Goal: Complete application form: Complete application form

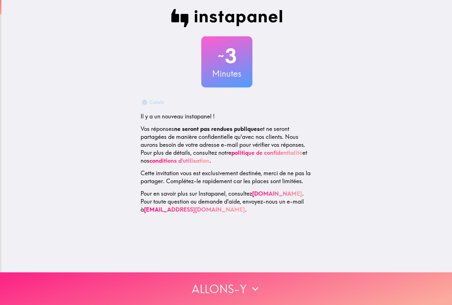
click at [249, 282] on icon "button" at bounding box center [255, 288] width 12 height 12
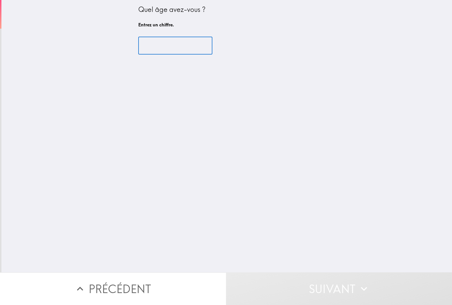
click at [161, 50] on input "number" at bounding box center [175, 46] width 74 height 18
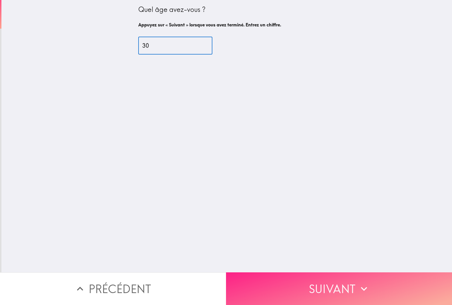
type input "30"
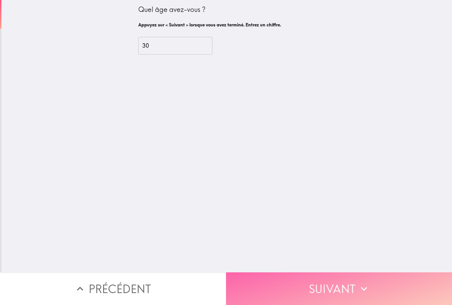
click at [337, 274] on button "Suivant" at bounding box center [339, 288] width 226 height 33
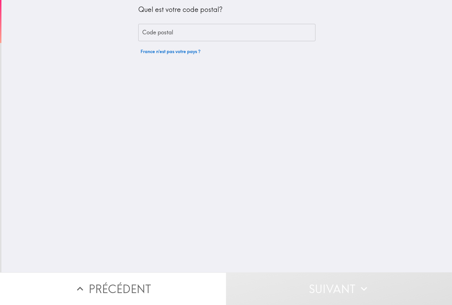
click at [153, 40] on input "Code postal" at bounding box center [226, 33] width 177 height 18
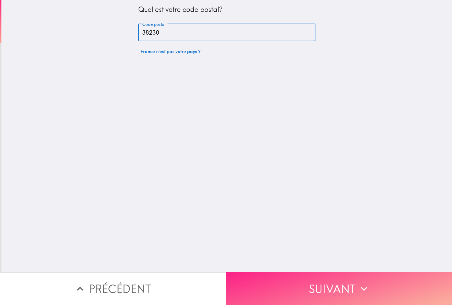
type input "38230"
drag, startPoint x: 324, startPoint y: 279, endPoint x: 320, endPoint y: 276, distance: 4.8
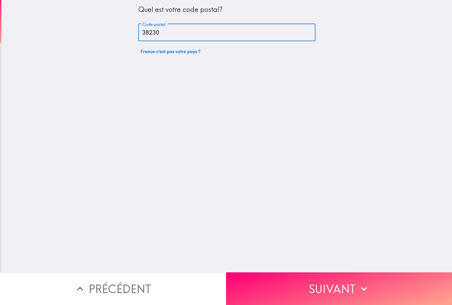
click at [323, 279] on button "Suivant" at bounding box center [339, 288] width 226 height 33
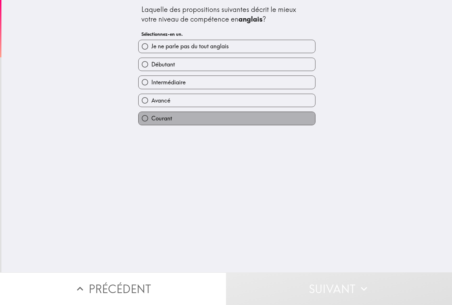
click at [173, 117] on label "Courant" at bounding box center [227, 118] width 177 height 13
click at [151, 117] on input "Courant" at bounding box center [145, 118] width 13 height 13
radio input "true"
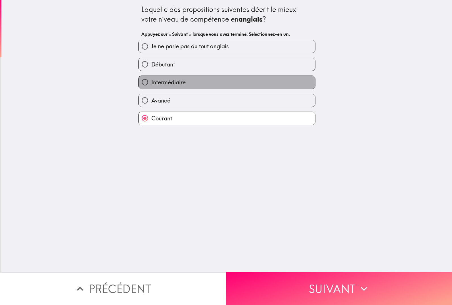
click at [169, 81] on span "Intermédiaire" at bounding box center [168, 82] width 34 height 8
click at [151, 81] on input "Intermédiaire" at bounding box center [145, 82] width 13 height 13
radio input "true"
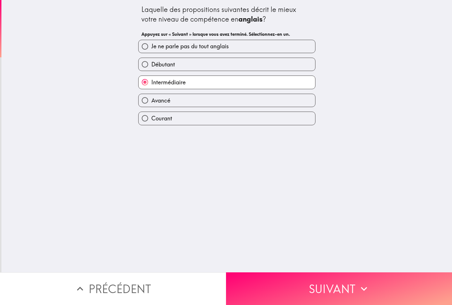
click at [313, 289] on button "Suivant" at bounding box center [339, 288] width 226 height 33
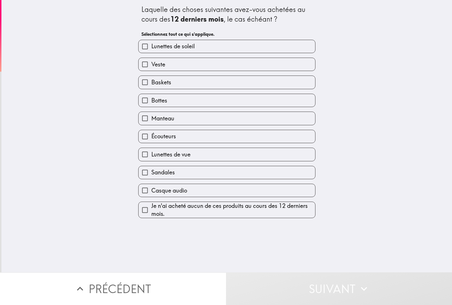
click at [161, 81] on span "Baskets" at bounding box center [161, 82] width 20 height 8
click at [151, 81] on input "Baskets" at bounding box center [145, 82] width 13 height 13
checkbox input "true"
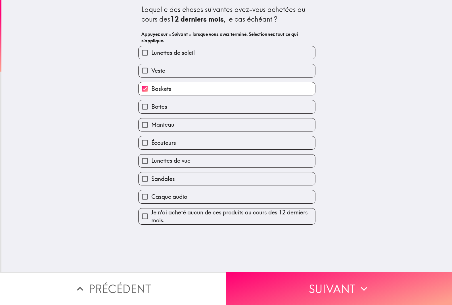
click at [162, 128] on span "Manteau" at bounding box center [162, 125] width 23 height 8
click at [151, 128] on input "Manteau" at bounding box center [145, 124] width 13 height 13
checkbox input "true"
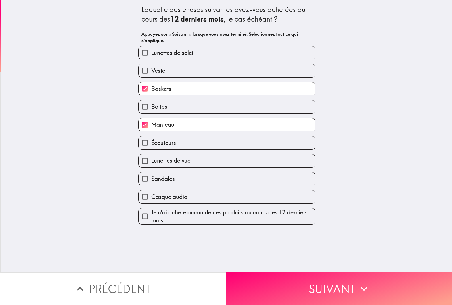
click at [173, 196] on span "Casque audio" at bounding box center [169, 197] width 36 height 8
click at [151, 196] on input "Casque audio" at bounding box center [145, 196] width 13 height 13
checkbox input "true"
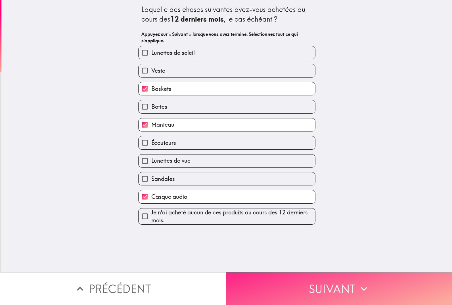
click at [311, 272] on button "Suivant" at bounding box center [339, 288] width 226 height 33
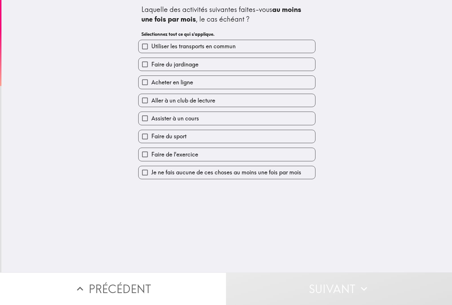
click at [304, 203] on div "Laquelle des activités suivantes faites-vous au moins une fois par mois , le ca…" at bounding box center [226, 136] width 451 height 272
drag, startPoint x: 188, startPoint y: 83, endPoint x: 206, endPoint y: 85, distance: 18.0
click at [188, 81] on span "Acheter en ligne" at bounding box center [172, 82] width 42 height 8
click at [151, 81] on input "Acheter en ligne" at bounding box center [145, 82] width 13 height 13
checkbox input "true"
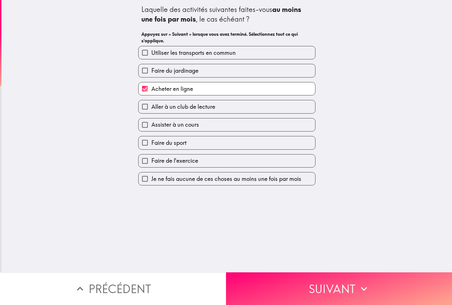
click at [188, 144] on label "Faire du sport" at bounding box center [227, 142] width 177 height 13
click at [151, 144] on input "Faire du sport" at bounding box center [145, 142] width 13 height 13
checkbox input "true"
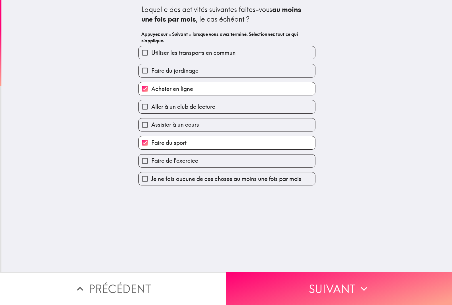
click at [183, 158] on span "Faire de l'exercice" at bounding box center [174, 161] width 47 height 8
click at [151, 158] on input "Faire de l'exercice" at bounding box center [145, 160] width 13 height 13
checkbox input "true"
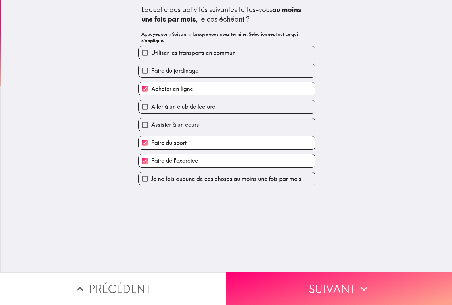
click at [192, 52] on span "Utiliser les transports en commun" at bounding box center [193, 53] width 84 height 8
click at [151, 52] on input "Utiliser les transports en commun" at bounding box center [145, 52] width 13 height 13
checkbox input "true"
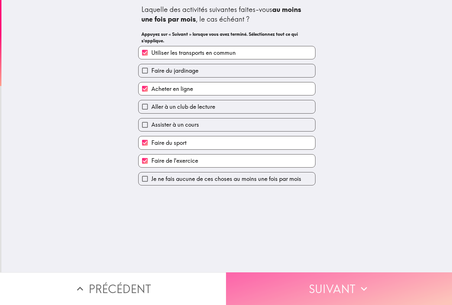
click at [281, 278] on button "Suivant" at bounding box center [339, 288] width 226 height 33
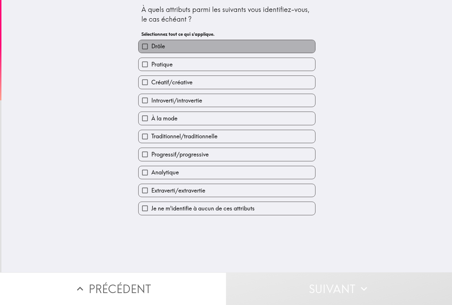
click at [164, 45] on label "Drôle" at bounding box center [227, 46] width 177 height 13
click at [151, 45] on input "Drôle" at bounding box center [145, 46] width 13 height 13
checkbox input "true"
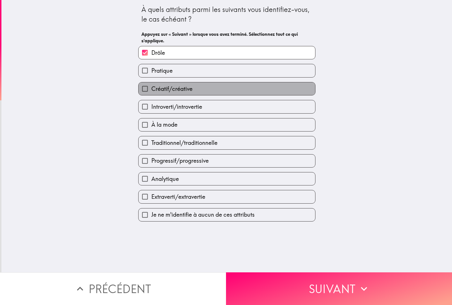
drag, startPoint x: 190, startPoint y: 87, endPoint x: 219, endPoint y: 88, distance: 28.4
click at [190, 87] on label "Créatif/créative" at bounding box center [227, 88] width 177 height 13
click at [151, 87] on input "Créatif/créative" at bounding box center [145, 88] width 13 height 13
checkbox input "true"
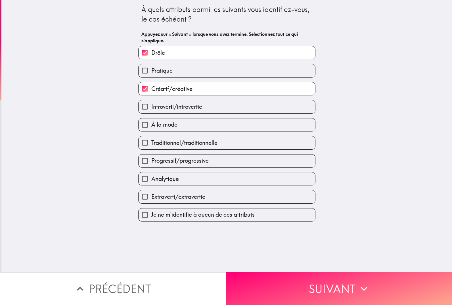
click at [171, 121] on span "À la mode" at bounding box center [164, 125] width 26 height 8
click at [151, 121] on input "À la mode" at bounding box center [145, 124] width 13 height 13
checkbox input "true"
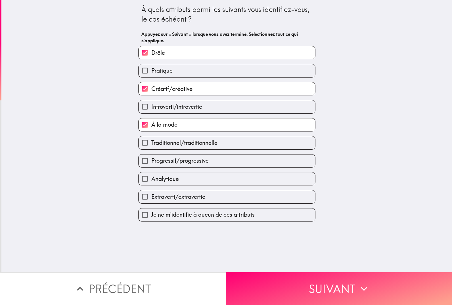
click at [178, 196] on span "Extraverti/extravertie" at bounding box center [178, 197] width 54 height 8
click at [151, 196] on input "Extraverti/extravertie" at bounding box center [145, 196] width 13 height 13
click at [190, 196] on span "Extraverti/extravertie" at bounding box center [178, 197] width 54 height 8
click at [151, 196] on input "Extraverti/extravertie" at bounding box center [145, 196] width 13 height 13
checkbox input "false"
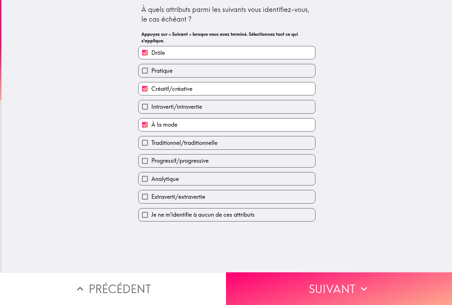
click at [189, 159] on span "Progressif/progressive" at bounding box center [179, 161] width 57 height 8
click at [151, 159] on input "Progressif/progressive" at bounding box center [145, 160] width 13 height 13
checkbox input "true"
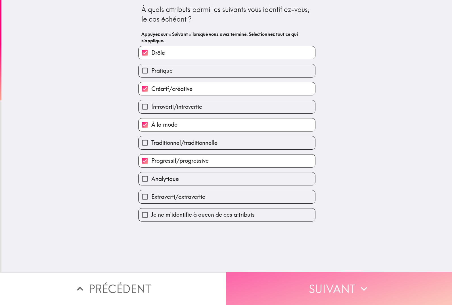
click at [283, 274] on button "Suivant" at bounding box center [339, 288] width 226 height 33
